Goal: Task Accomplishment & Management: Use online tool/utility

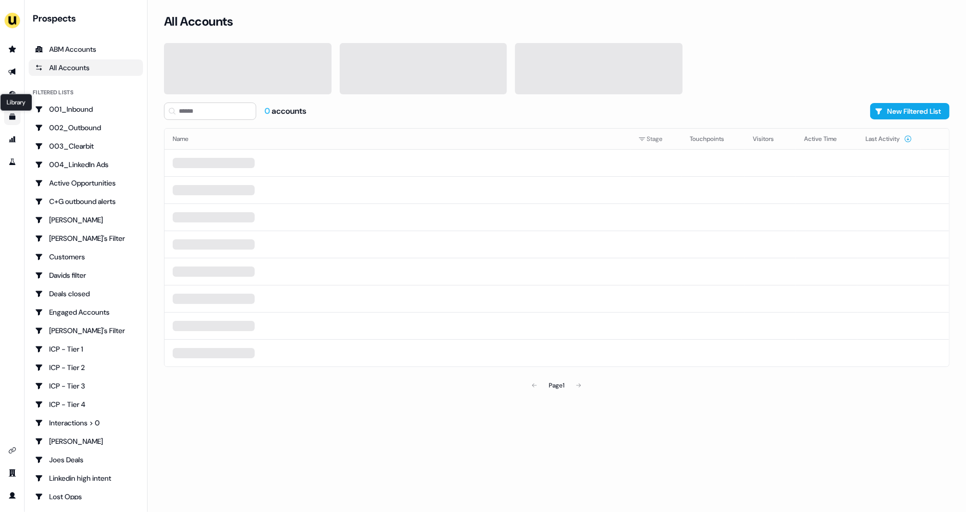
click at [12, 119] on icon "Go to templates" at bounding box center [12, 117] width 6 height 6
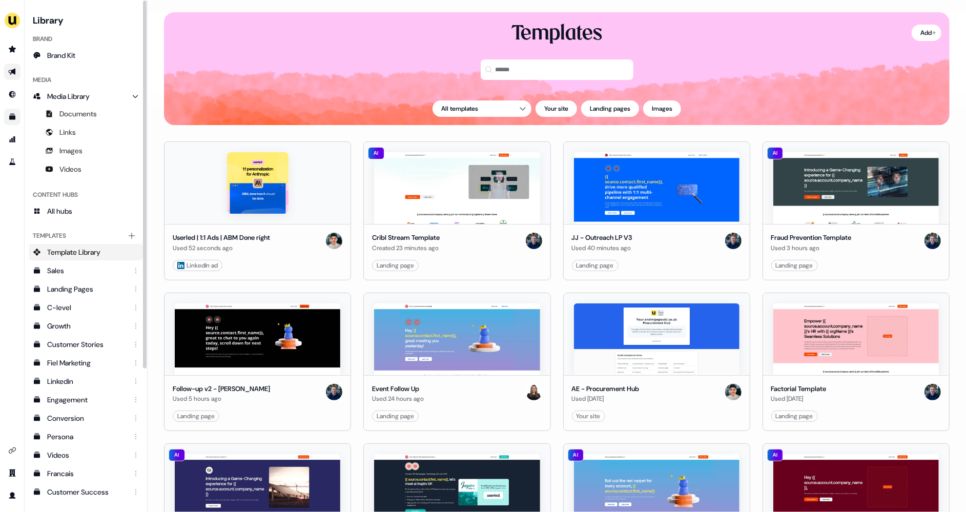
click at [12, 75] on icon "Go to outbound experience" at bounding box center [12, 72] width 8 height 8
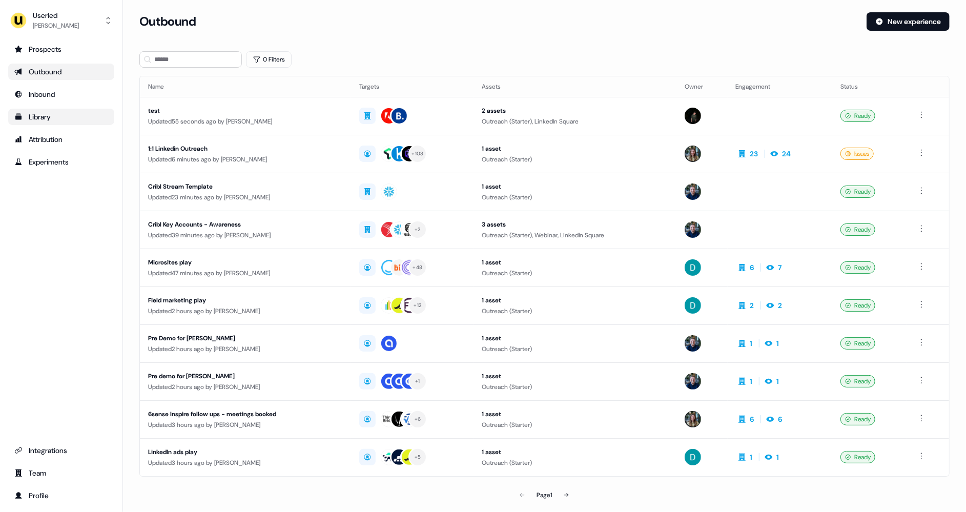
click at [48, 119] on div "Library" at bounding box center [61, 117] width 94 height 10
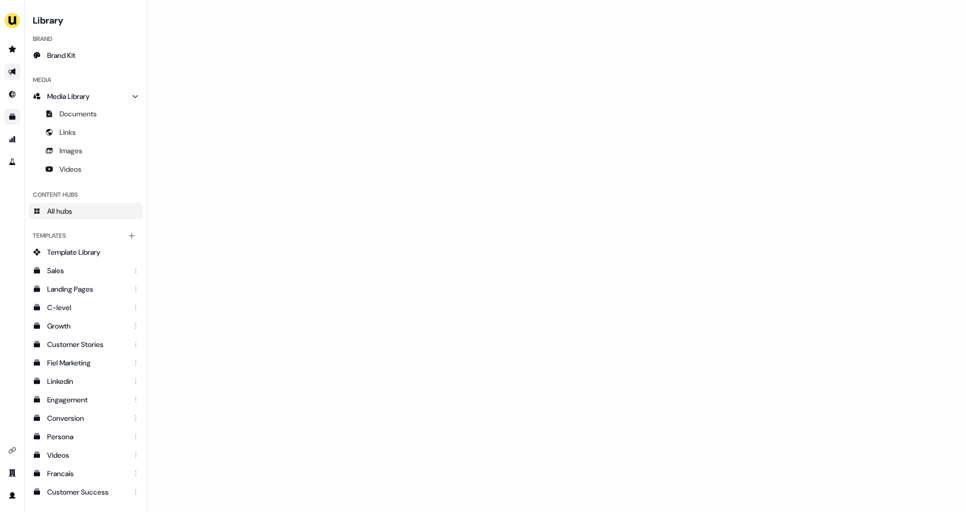
click at [68, 209] on span "All hubs" at bounding box center [59, 211] width 25 height 10
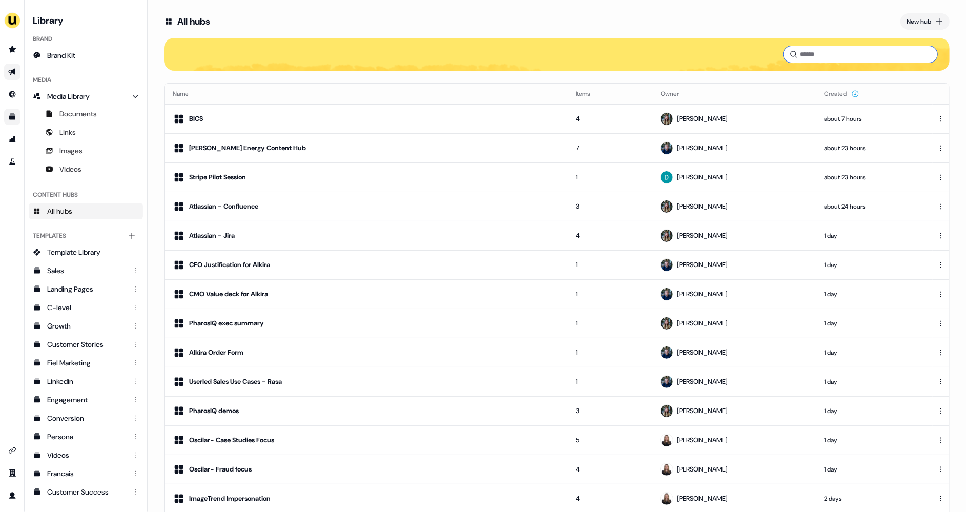
click at [831, 49] on input at bounding box center [860, 54] width 154 height 16
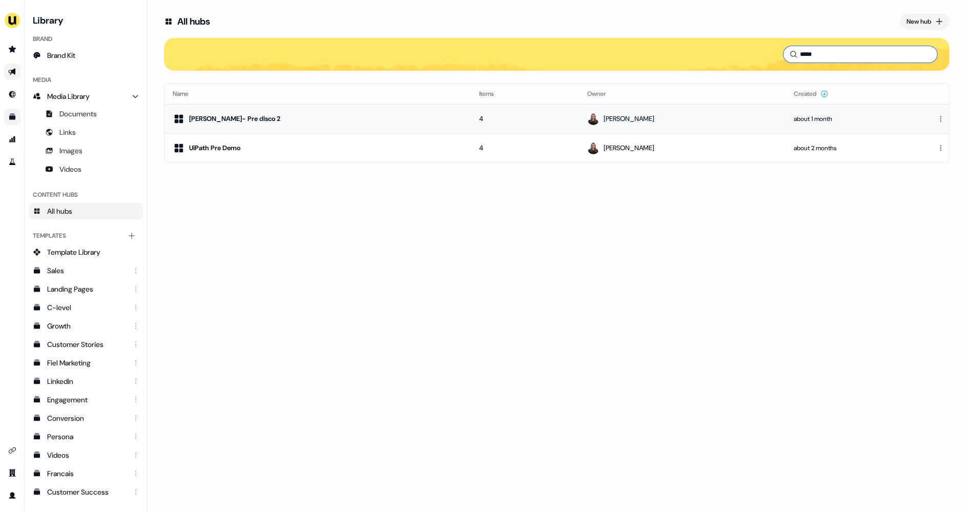
type input "*****"
click at [624, 110] on td "[PERSON_NAME]" at bounding box center [682, 118] width 206 height 29
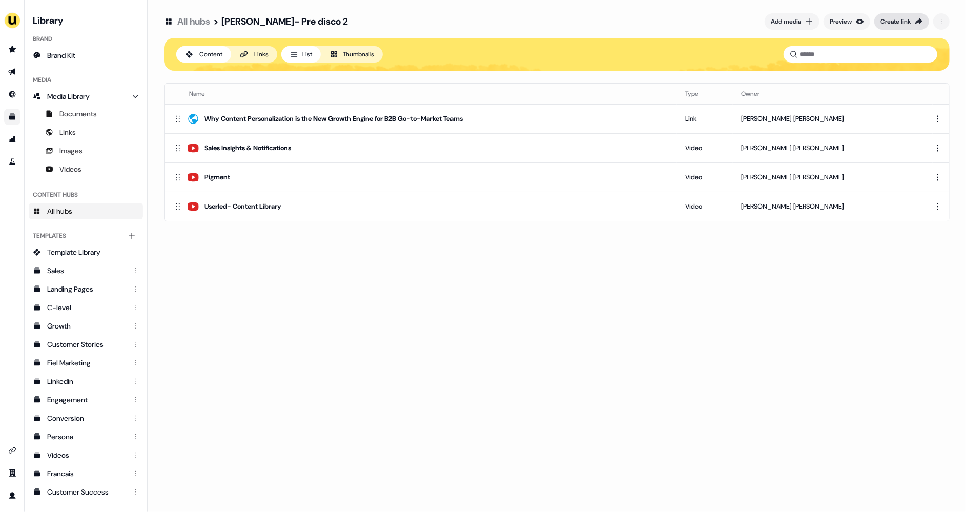
click at [910, 15] on button "Create link" at bounding box center [901, 21] width 55 height 16
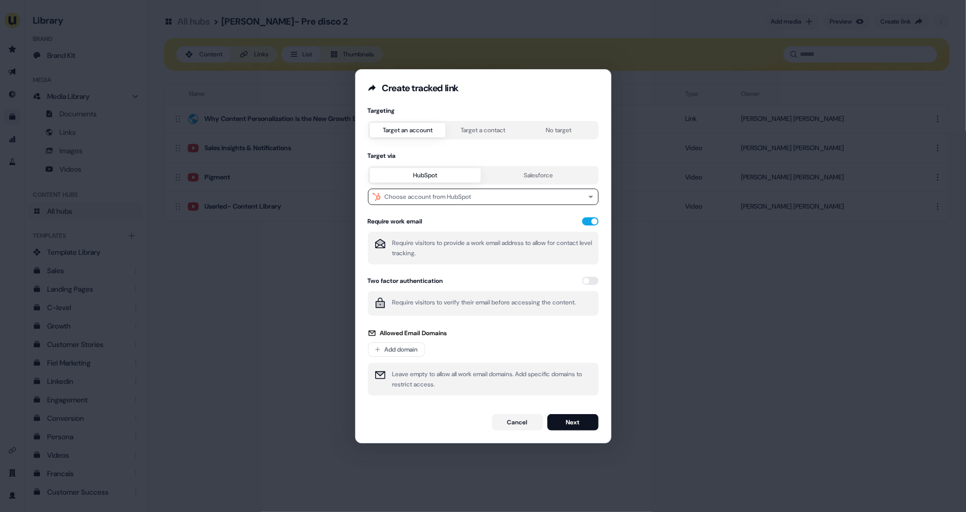
click at [481, 130] on div "Targeting Target an account Target a contact No target Target via HubSpot Sales…" at bounding box center [483, 254] width 231 height 295
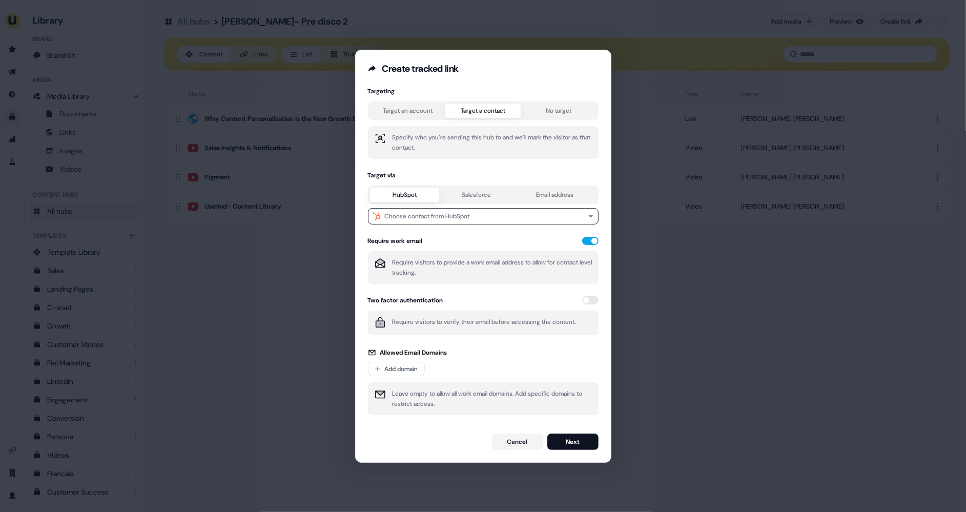
click at [419, 101] on div "Target an account Target a contact No target" at bounding box center [483, 110] width 231 height 18
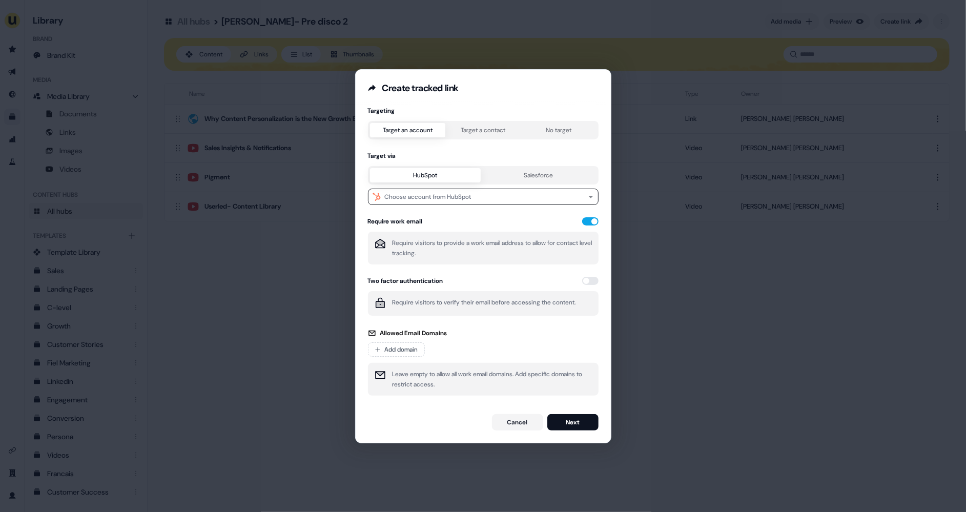
click at [419, 107] on div "Targeting Target an account Target a contact No target Target via HubSpot Sales…" at bounding box center [483, 254] width 231 height 295
click at [459, 201] on button "Choose account from HubSpot" at bounding box center [483, 197] width 231 height 16
type input "****"
click at [448, 235] on div "Palo Alto Networks" at bounding box center [481, 236] width 222 height 16
click at [567, 421] on button "Next" at bounding box center [572, 422] width 51 height 16
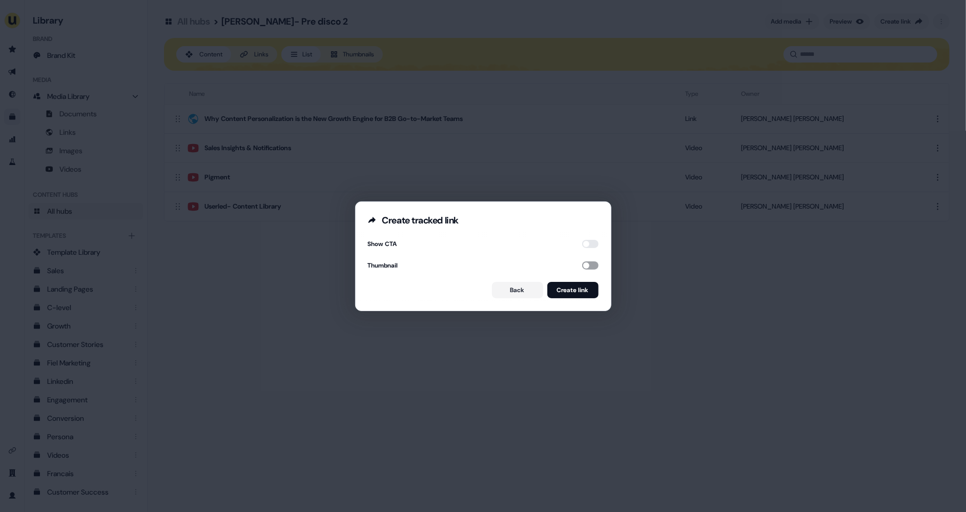
click at [585, 264] on button "button" at bounding box center [590, 265] width 16 height 8
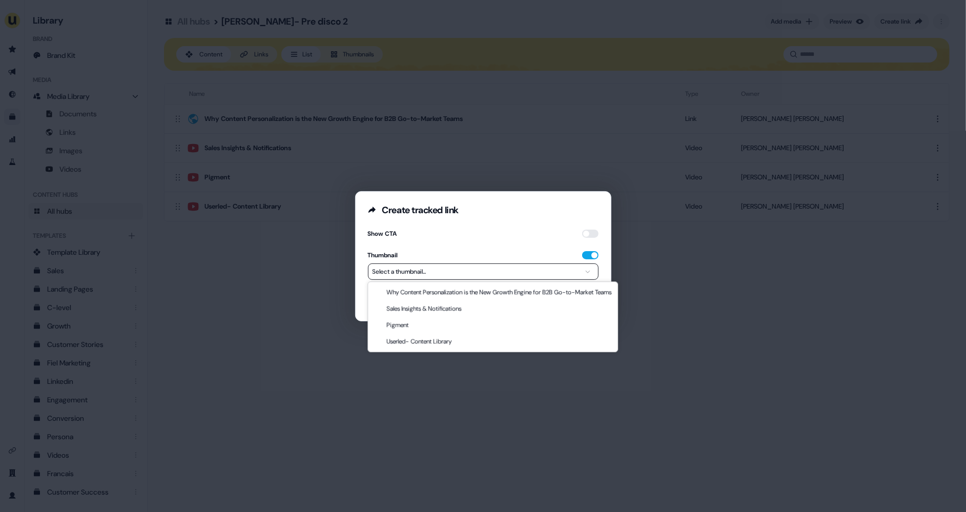
click at [543, 267] on div "**********" at bounding box center [483, 256] width 966 height 512
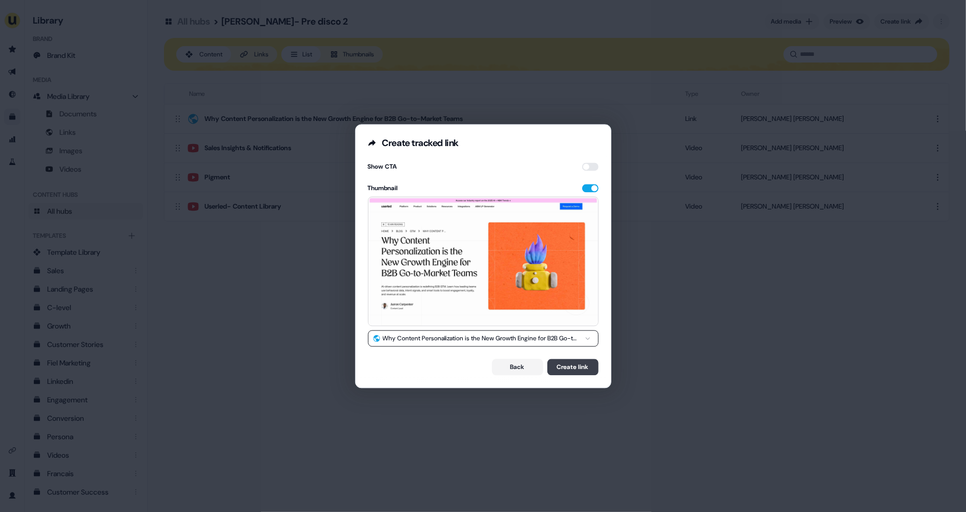
click at [573, 365] on button "Create link" at bounding box center [572, 367] width 51 height 16
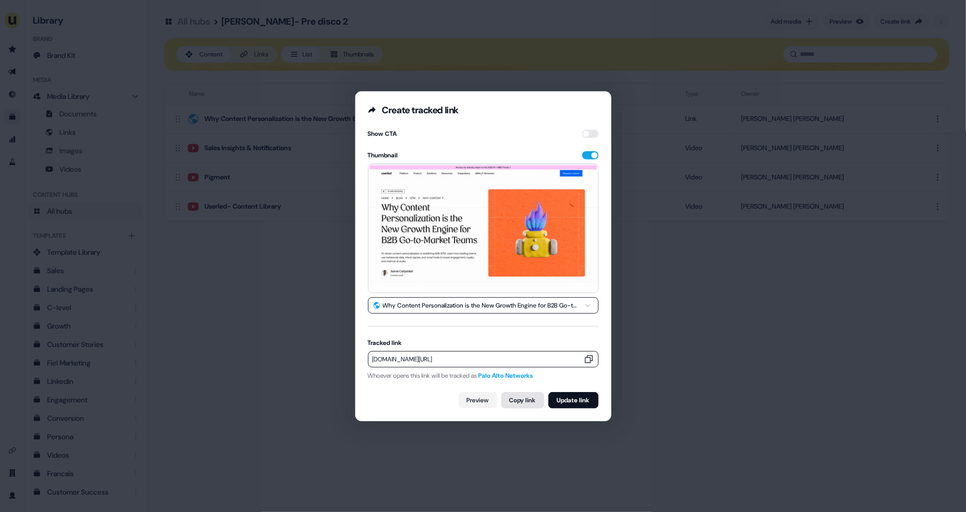
click at [519, 402] on button "Copy link" at bounding box center [522, 400] width 43 height 16
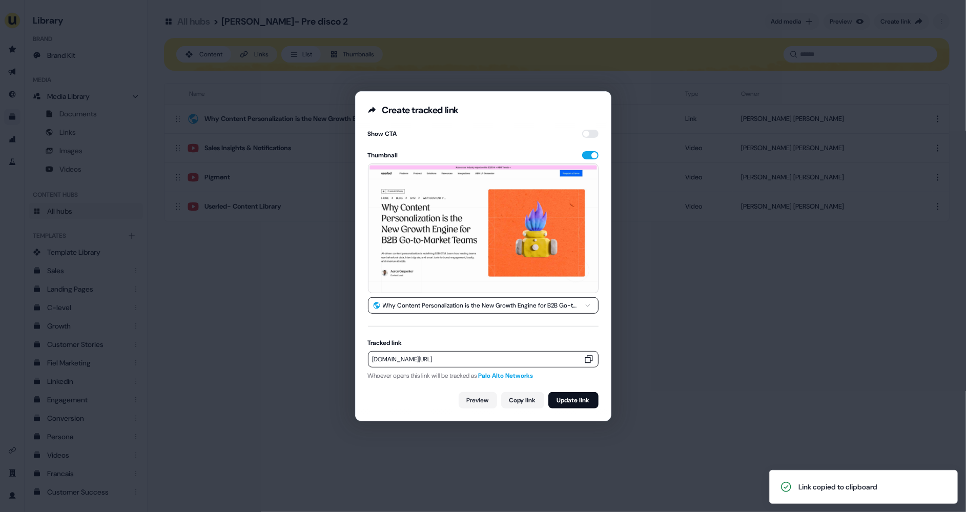
click at [234, 315] on div "**********" at bounding box center [483, 256] width 966 height 512
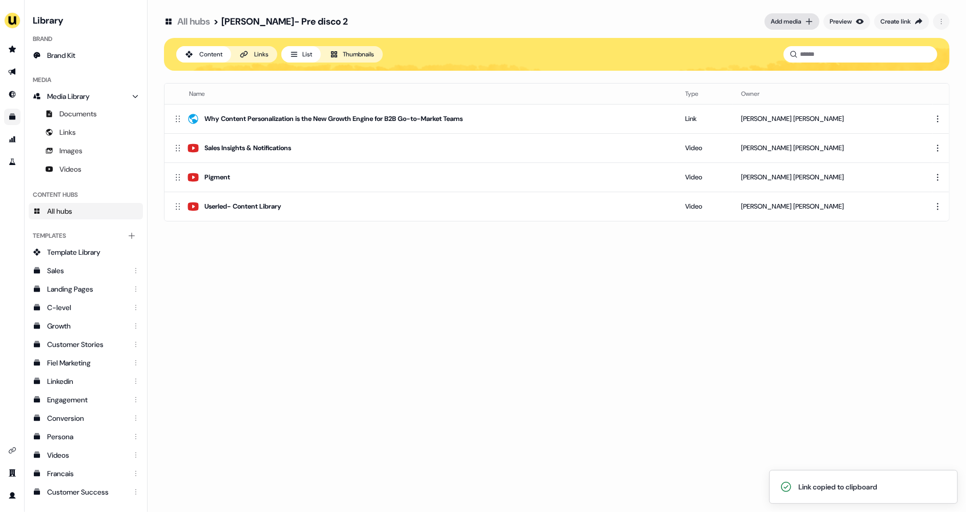
click at [794, 17] on div "Add media" at bounding box center [785, 21] width 30 height 10
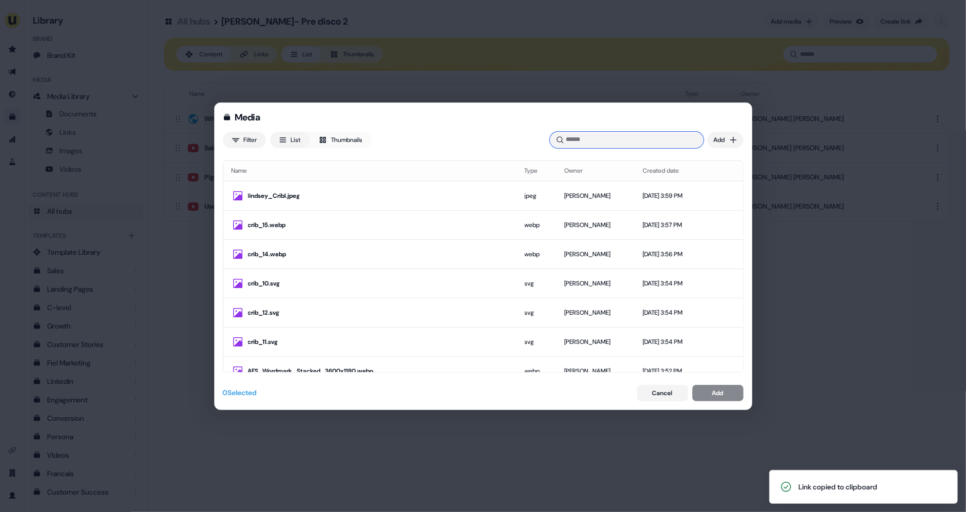
click at [629, 138] on input at bounding box center [627, 140] width 154 height 16
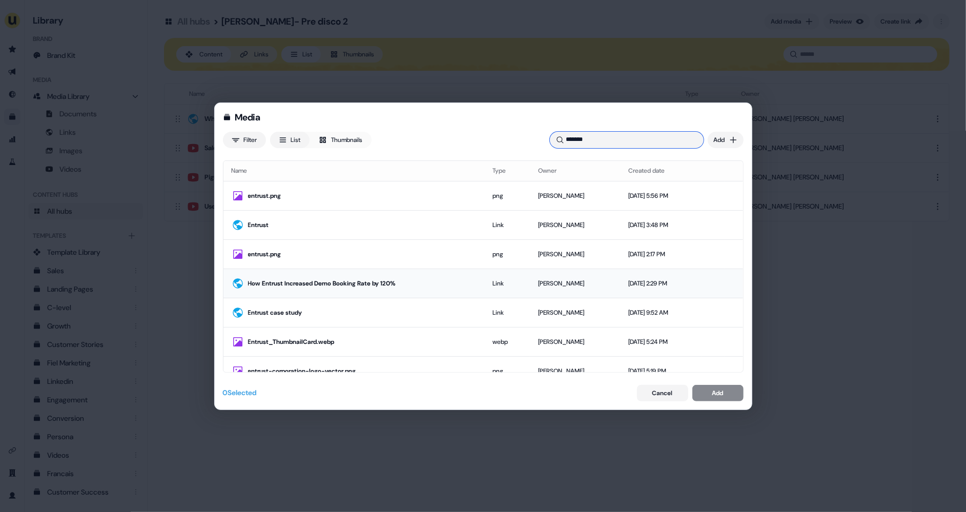
type input "*******"
click at [399, 286] on div "How Entrust Increased Demo Booking Rate by 120%" at bounding box center [362, 283] width 228 height 10
click at [724, 395] on button "Add" at bounding box center [717, 393] width 51 height 16
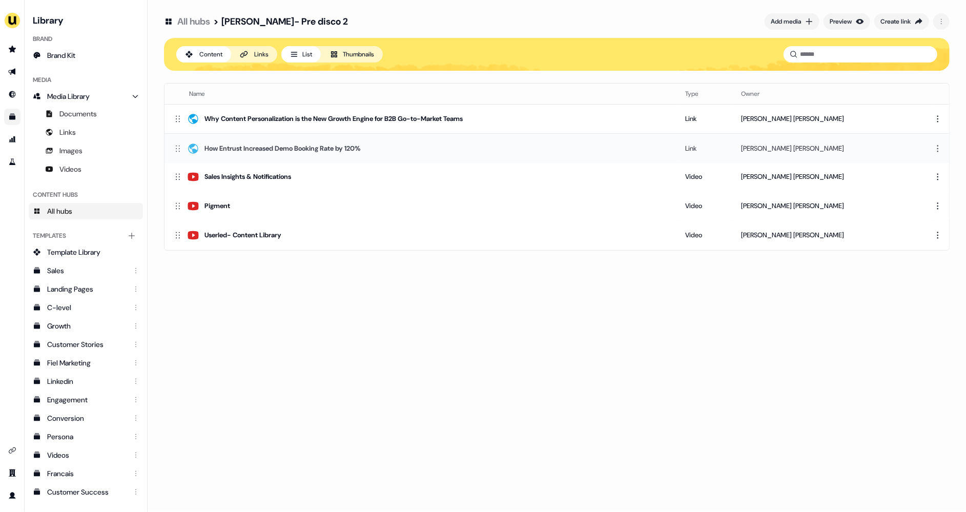
drag, startPoint x: 176, startPoint y: 235, endPoint x: 183, endPoint y: 153, distance: 82.3
click at [183, 153] on div "How Entrust Increased Demo Booking Rate by 120%" at bounding box center [421, 148] width 496 height 12
drag, startPoint x: 177, startPoint y: 176, endPoint x: 177, endPoint y: 210, distance: 33.8
click at [177, 212] on icon at bounding box center [178, 217] width 10 height 10
drag, startPoint x: 177, startPoint y: 237, endPoint x: 177, endPoint y: 185, distance: 51.7
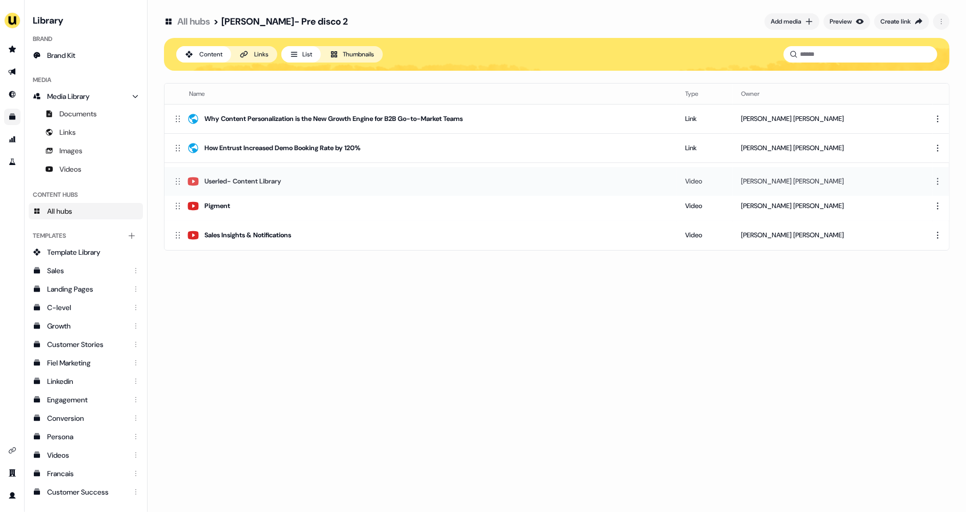
click at [177, 185] on icon at bounding box center [178, 181] width 10 height 10
drag, startPoint x: 185, startPoint y: 211, endPoint x: 173, endPoint y: 205, distance: 13.3
click at [173, 205] on div "Pigment" at bounding box center [421, 206] width 496 height 12
drag, startPoint x: 177, startPoint y: 207, endPoint x: 179, endPoint y: 175, distance: 32.8
click at [179, 175] on icon at bounding box center [178, 172] width 10 height 10
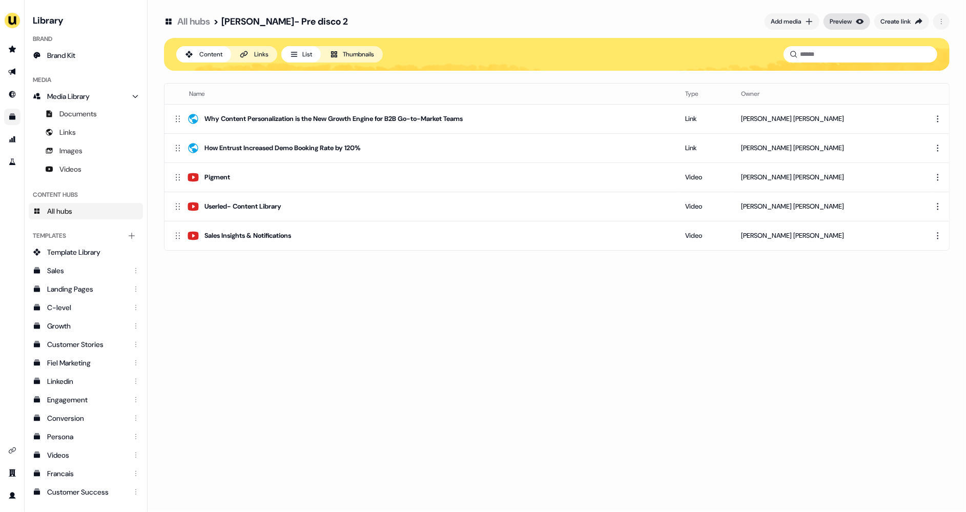
click at [841, 23] on div "Preview" at bounding box center [840, 21] width 22 height 10
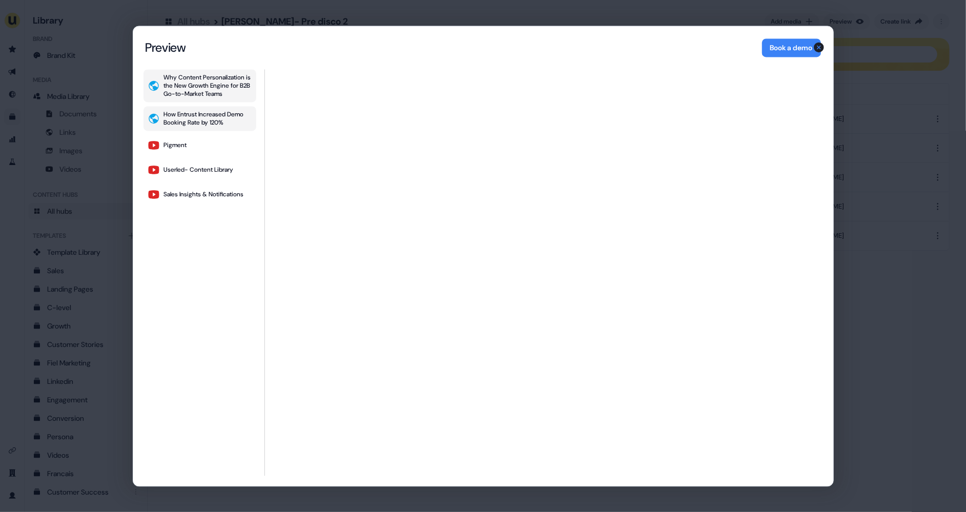
click at [213, 118] on div "How Entrust Increased Demo Booking Rate by 120%" at bounding box center [208, 118] width 88 height 16
click at [198, 145] on button "Pigment" at bounding box center [199, 145] width 113 height 20
click at [192, 170] on div "Userled- Content Library" at bounding box center [199, 169] width 70 height 8
click at [183, 193] on div "Sales Insights & Notifications" at bounding box center [204, 194] width 80 height 8
click at [923, 239] on div "Content Hub Preview Preview Book a demo Why Content Personalization is the New …" at bounding box center [483, 256] width 966 height 512
